Goal: Navigation & Orientation: Go to known website

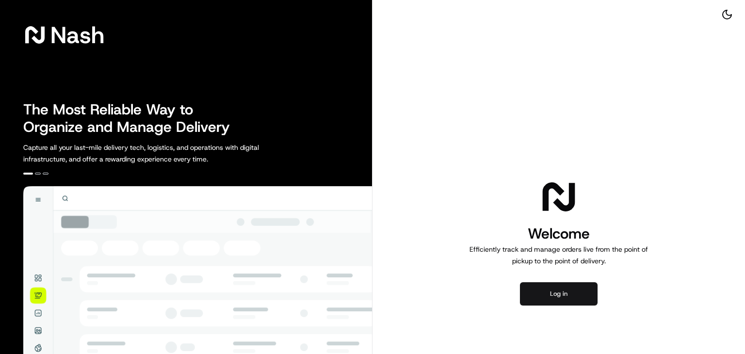
click at [568, 294] on button "Log in" at bounding box center [559, 293] width 78 height 23
